Goal: Use online tool/utility: Utilize a website feature to perform a specific function

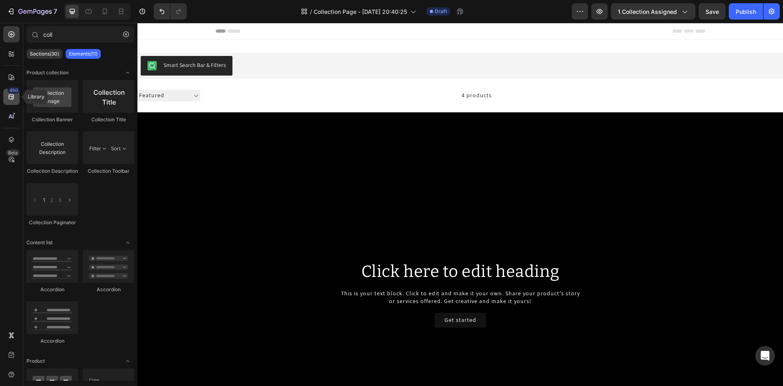
click at [8, 98] on icon at bounding box center [11, 97] width 8 height 8
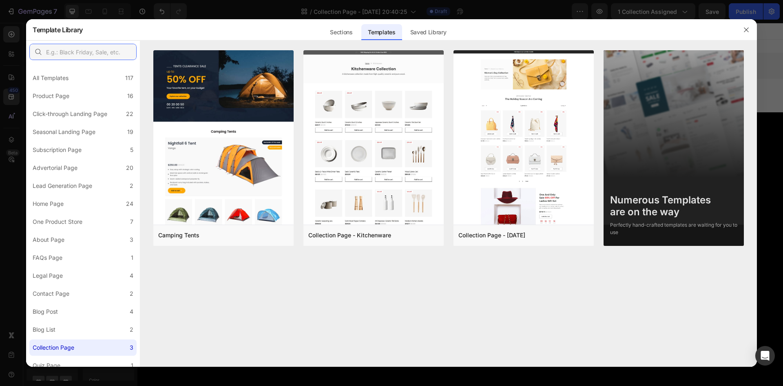
click at [91, 51] on input "text" at bounding box center [82, 52] width 107 height 16
paste input "Jewelry & Accessories"
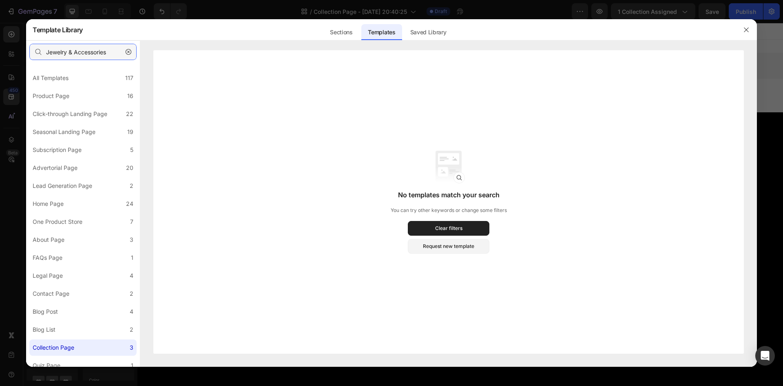
drag, startPoint x: 112, startPoint y: 51, endPoint x: 65, endPoint y: 51, distance: 46.5
click at [65, 51] on input "Jewelry & Accessories" at bounding box center [82, 52] width 107 height 16
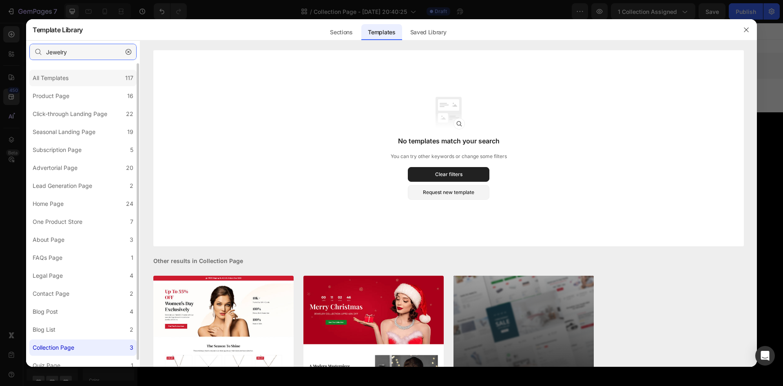
type input "Jewelry"
click at [60, 75] on div "All Templates" at bounding box center [51, 78] width 36 height 10
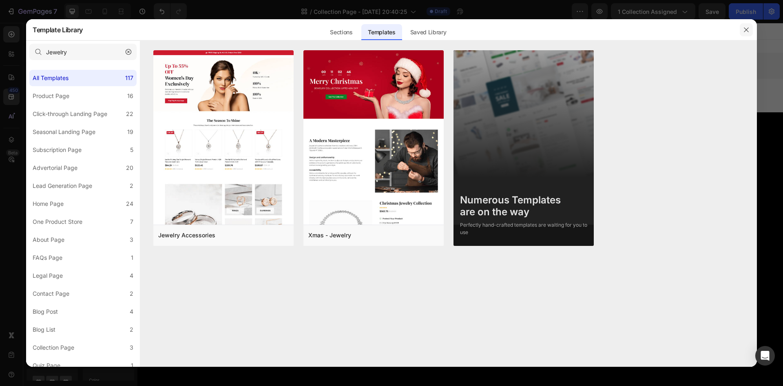
click at [746, 30] on icon "button" at bounding box center [746, 29] width 4 height 4
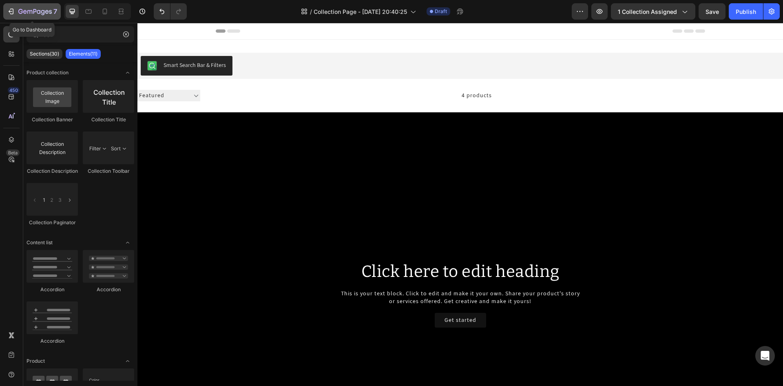
click at [10, 7] on div "7" at bounding box center [32, 12] width 50 height 10
